Goal: Find specific page/section: Find specific page/section

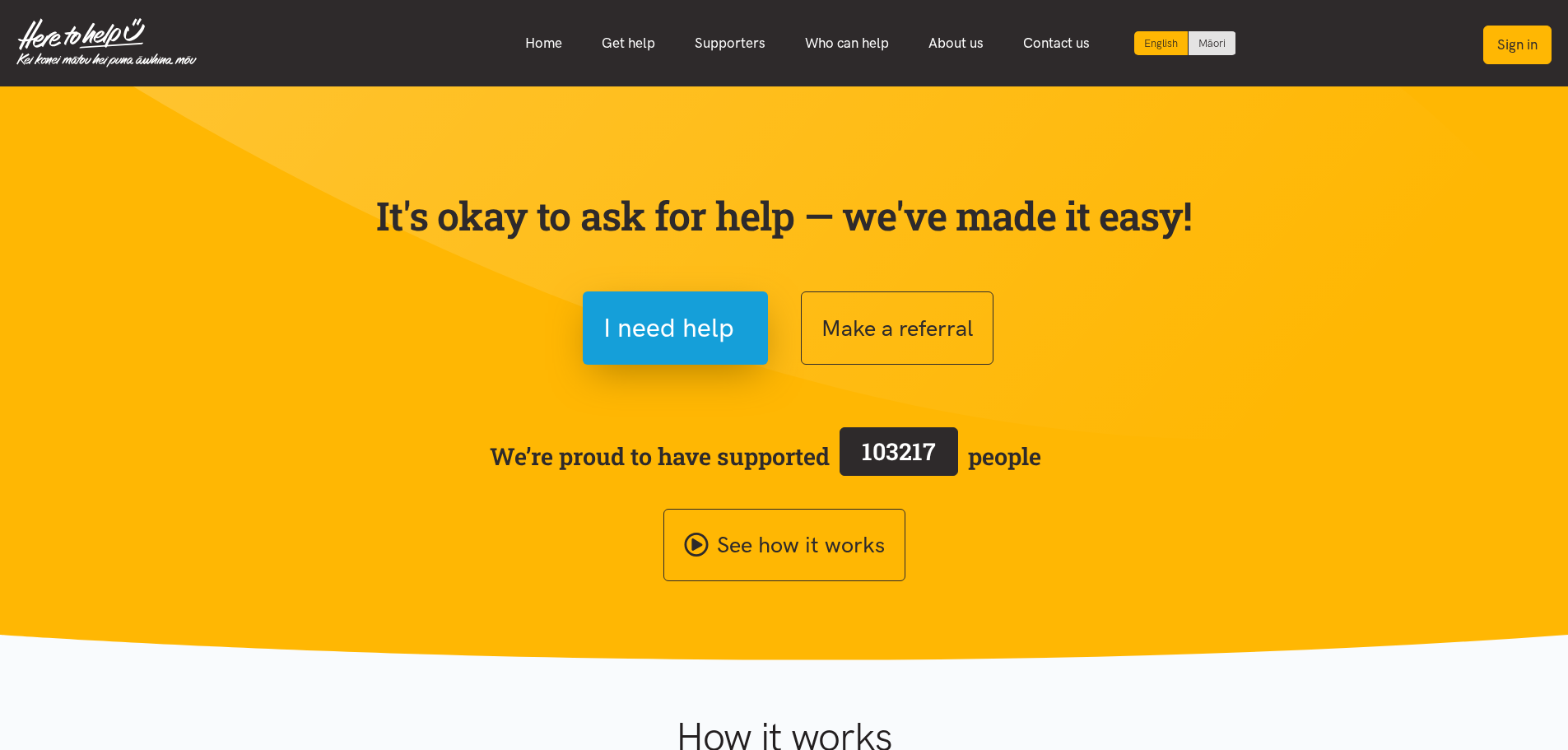
click at [1522, 39] on button "Sign in" at bounding box center [1517, 44] width 69 height 39
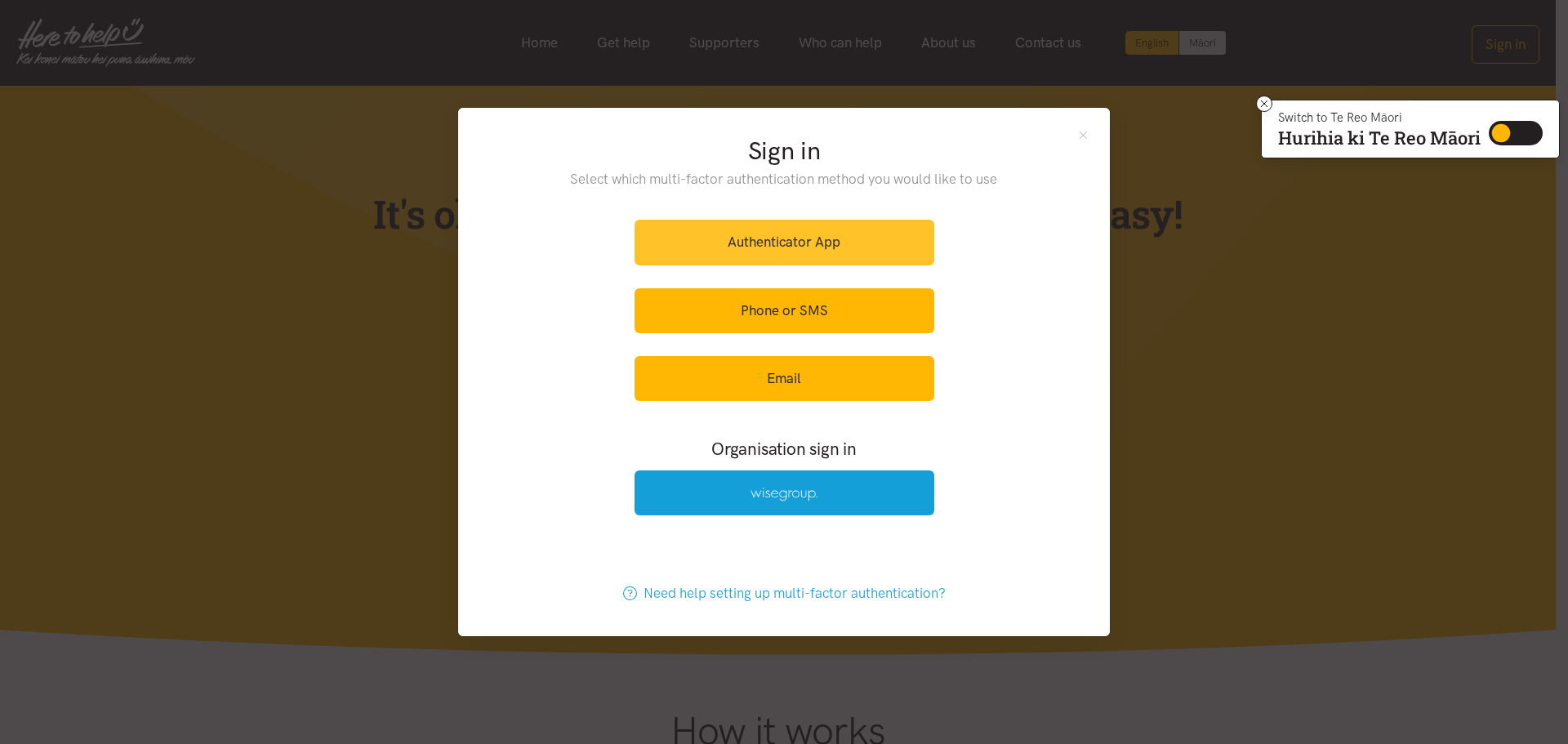
click at [779, 253] on link "Authenticator App" at bounding box center [784, 242] width 300 height 45
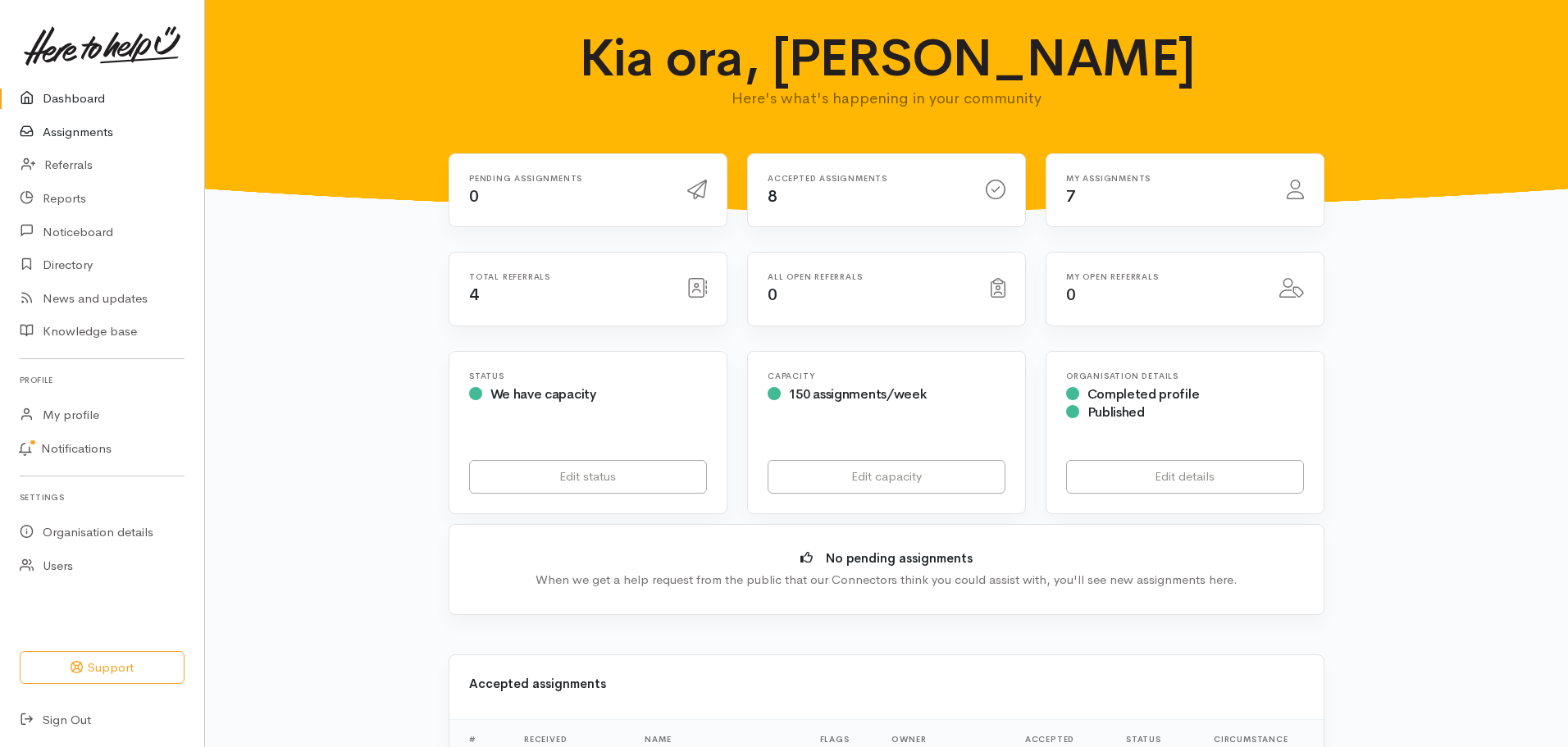
click at [98, 132] on link "Assignments" at bounding box center [102, 132] width 204 height 33
